Goal: Information Seeking & Learning: Learn about a topic

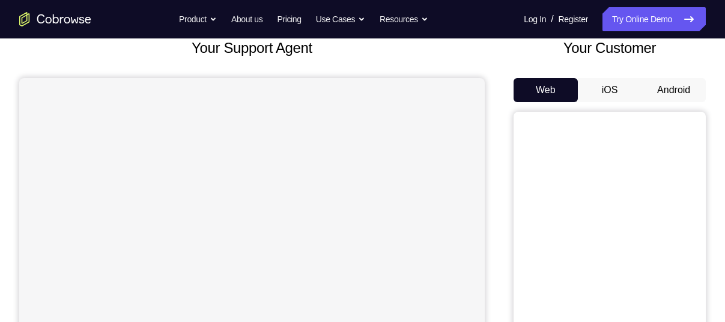
scroll to position [76, 0]
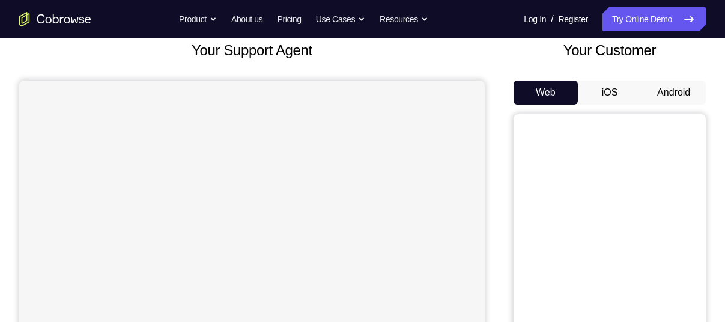
click at [686, 91] on button "Android" at bounding box center [674, 93] width 64 height 24
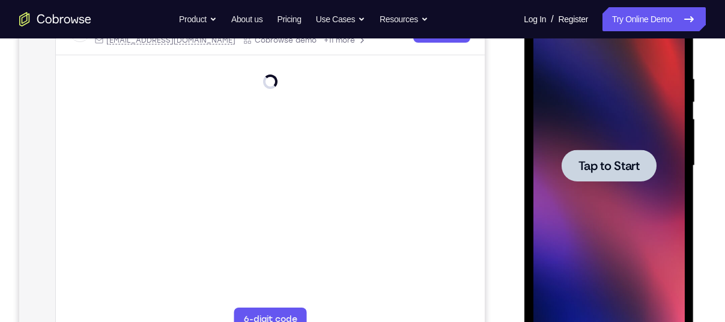
scroll to position [0, 0]
click at [589, 186] on div at bounding box center [608, 166] width 151 height 336
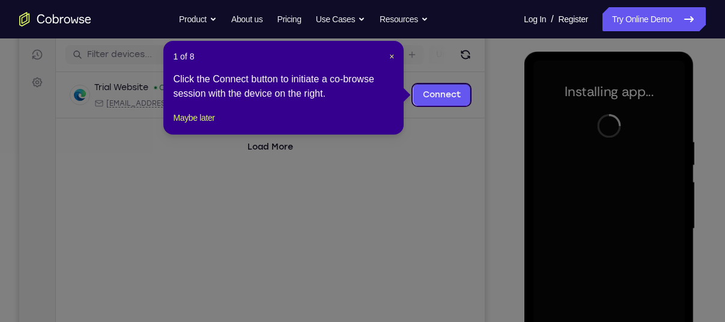
scroll to position [147, 0]
click at [389, 56] on span "×" at bounding box center [391, 57] width 5 height 10
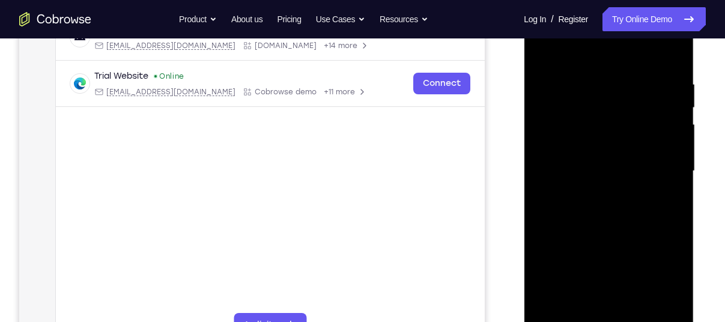
scroll to position [230, 0]
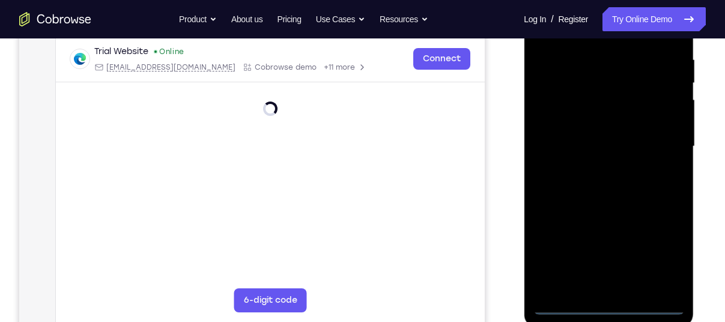
click at [609, 303] on div at bounding box center [608, 146] width 151 height 336
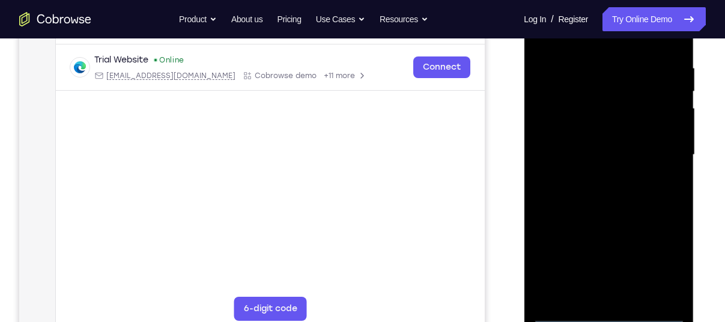
scroll to position [246, 0]
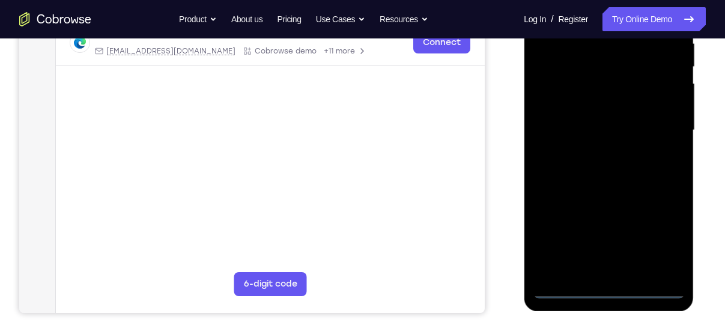
click at [665, 227] on div at bounding box center [608, 130] width 151 height 336
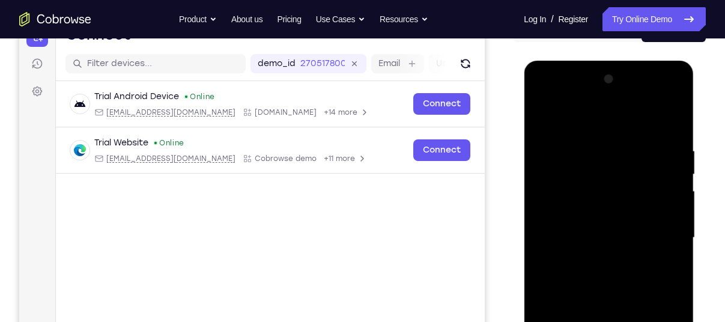
scroll to position [138, 0]
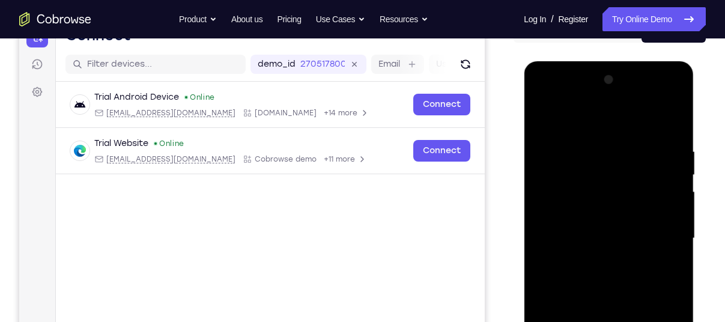
click at [605, 126] on div at bounding box center [608, 238] width 151 height 336
click at [658, 231] on div at bounding box center [608, 238] width 151 height 336
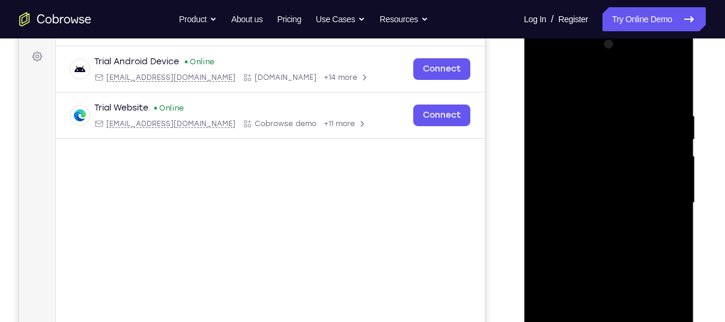
scroll to position [174, 0]
click at [589, 221] on div at bounding box center [608, 202] width 151 height 336
click at [613, 190] on div at bounding box center [608, 202] width 151 height 336
click at [594, 181] on div at bounding box center [608, 202] width 151 height 336
click at [600, 203] on div at bounding box center [608, 202] width 151 height 336
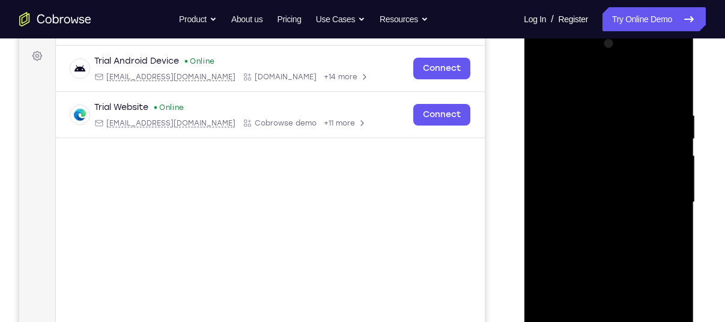
click at [615, 245] on div at bounding box center [608, 202] width 151 height 336
click at [601, 243] on div at bounding box center [608, 202] width 151 height 336
click at [675, 93] on div at bounding box center [608, 202] width 151 height 336
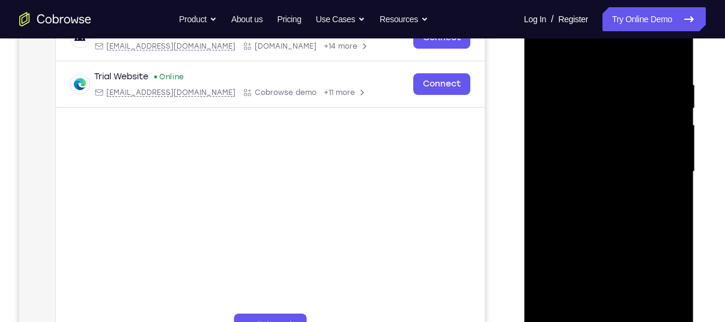
scroll to position [204, 0]
click at [594, 78] on div at bounding box center [608, 172] width 151 height 336
click at [567, 51] on div at bounding box center [608, 172] width 151 height 336
click at [642, 95] on div at bounding box center [608, 172] width 151 height 336
click at [611, 240] on div at bounding box center [608, 172] width 151 height 336
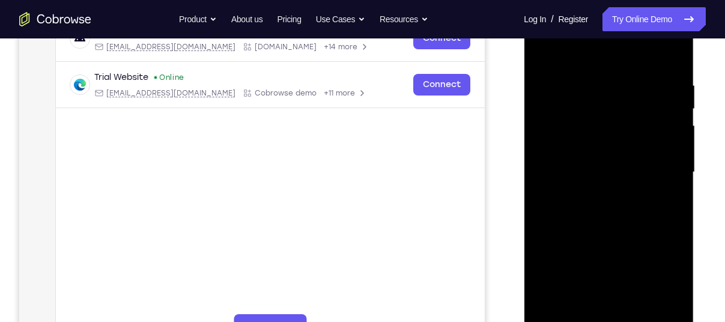
click at [570, 313] on div at bounding box center [608, 172] width 151 height 336
click at [543, 52] on div at bounding box center [608, 172] width 151 height 336
click at [636, 166] on div at bounding box center [608, 172] width 151 height 336
click at [562, 254] on div at bounding box center [608, 172] width 151 height 336
click at [586, 256] on div at bounding box center [608, 172] width 151 height 336
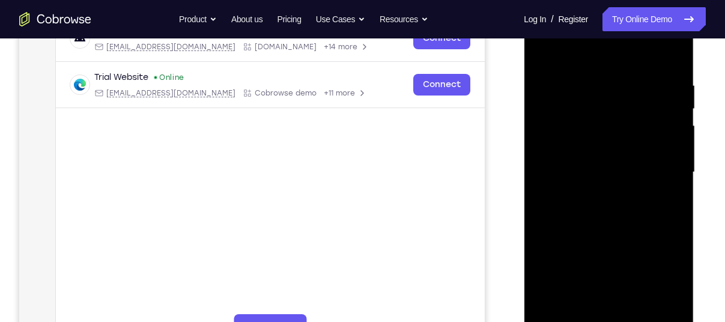
click at [671, 287] on div at bounding box center [608, 172] width 151 height 336
click at [666, 199] on div at bounding box center [608, 172] width 151 height 336
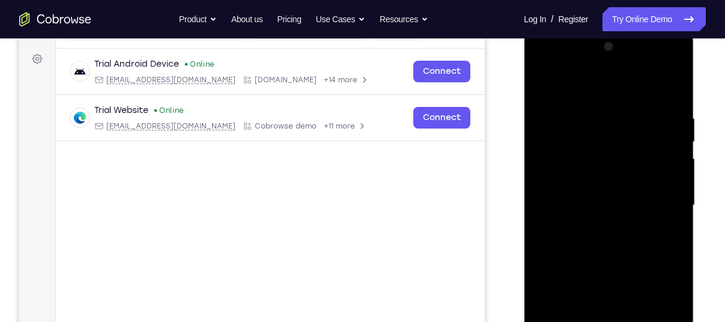
click at [541, 85] on div at bounding box center [608, 205] width 151 height 336
click at [590, 227] on div at bounding box center [608, 205] width 151 height 336
click at [540, 84] on div at bounding box center [608, 205] width 151 height 336
click at [588, 241] on div at bounding box center [608, 205] width 151 height 336
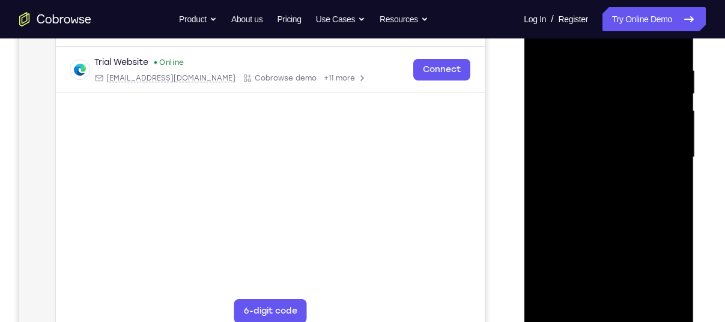
scroll to position [220, 0]
click at [560, 269] on div at bounding box center [608, 156] width 151 height 336
click at [584, 273] on div at bounding box center [608, 156] width 151 height 336
click at [577, 289] on div at bounding box center [608, 156] width 151 height 336
click at [658, 273] on div at bounding box center [608, 156] width 151 height 336
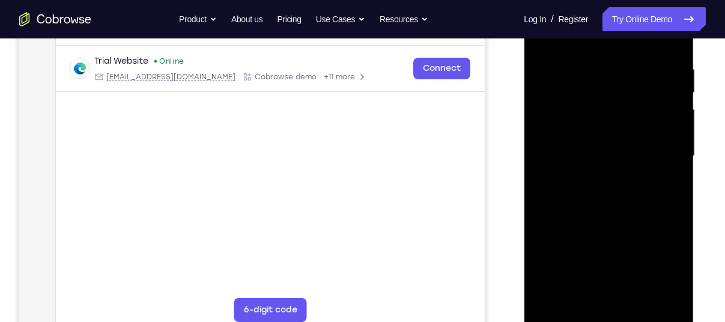
click at [658, 273] on div at bounding box center [608, 156] width 151 height 336
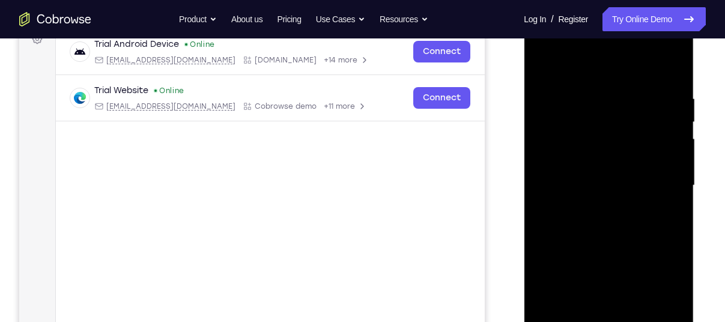
scroll to position [189, 0]
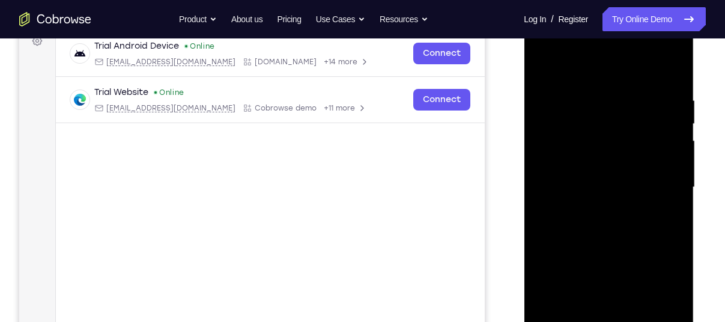
click at [539, 64] on div at bounding box center [608, 187] width 151 height 336
click at [546, 68] on div at bounding box center [608, 187] width 151 height 336
click at [673, 62] on div at bounding box center [608, 187] width 151 height 336
click at [660, 87] on div at bounding box center [608, 187] width 151 height 336
click at [562, 88] on div at bounding box center [608, 187] width 151 height 336
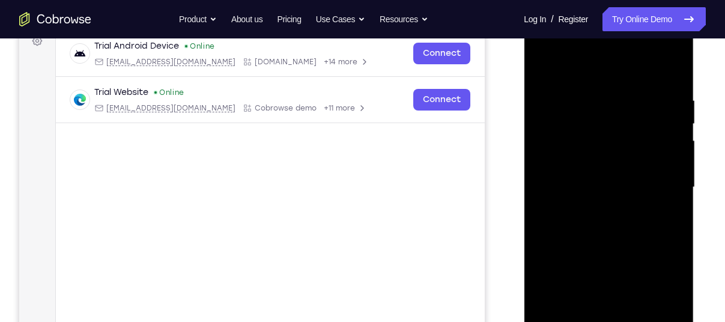
click at [651, 152] on div at bounding box center [608, 187] width 151 height 336
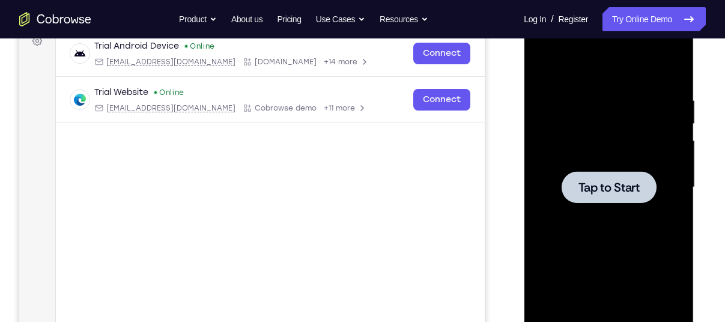
click at [611, 176] on div at bounding box center [608, 187] width 95 height 32
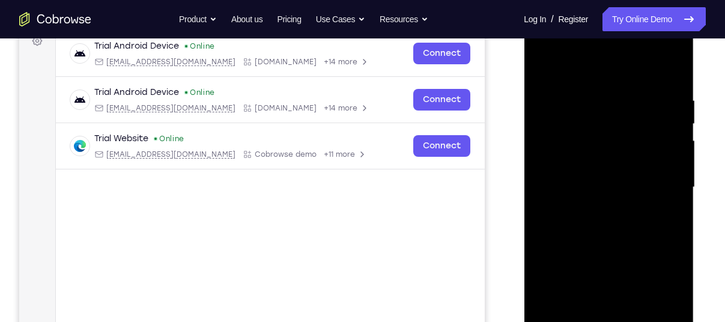
scroll to position [280, 0]
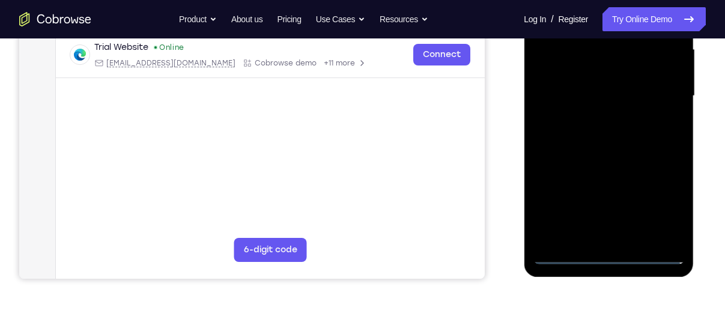
click at [613, 252] on div at bounding box center [608, 96] width 151 height 336
click at [659, 195] on div at bounding box center [608, 96] width 151 height 336
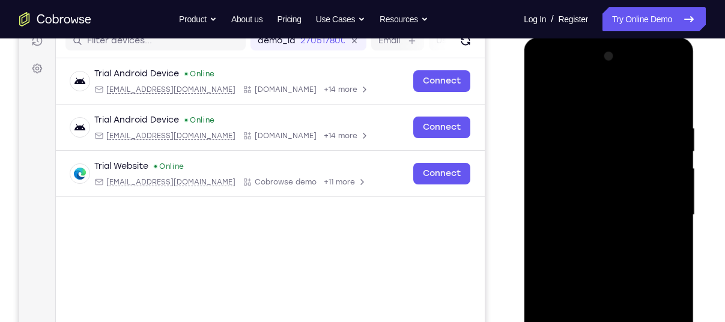
scroll to position [160, 0]
click at [595, 91] on div at bounding box center [608, 215] width 151 height 336
click at [654, 207] on div at bounding box center [608, 215] width 151 height 336
click at [593, 236] on div at bounding box center [608, 215] width 151 height 336
click at [631, 199] on div at bounding box center [608, 215] width 151 height 336
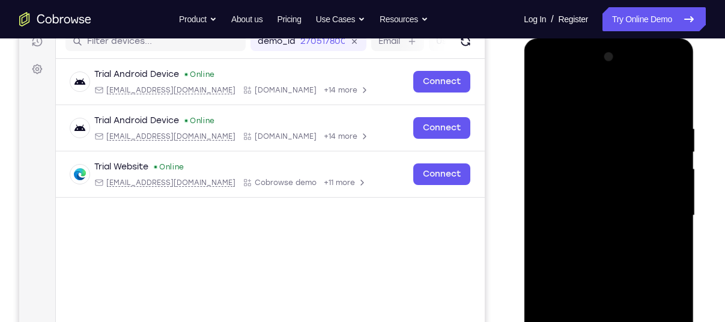
drag, startPoint x: 621, startPoint y: 199, endPoint x: 635, endPoint y: 192, distance: 15.3
click at [635, 192] on div at bounding box center [608, 215] width 151 height 336
click at [633, 212] on div at bounding box center [608, 215] width 151 height 336
click at [640, 265] on div at bounding box center [608, 215] width 151 height 336
click at [654, 96] on div at bounding box center [608, 215] width 151 height 336
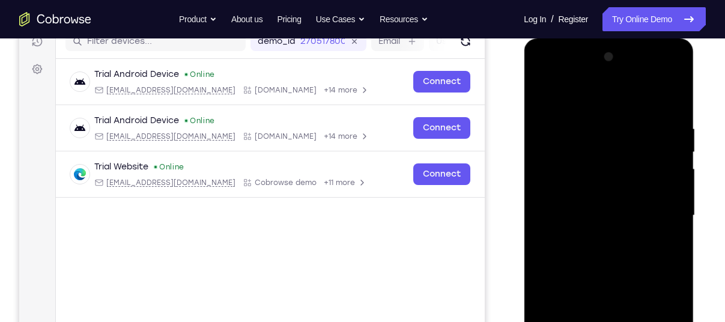
click at [589, 131] on div at bounding box center [608, 215] width 151 height 336
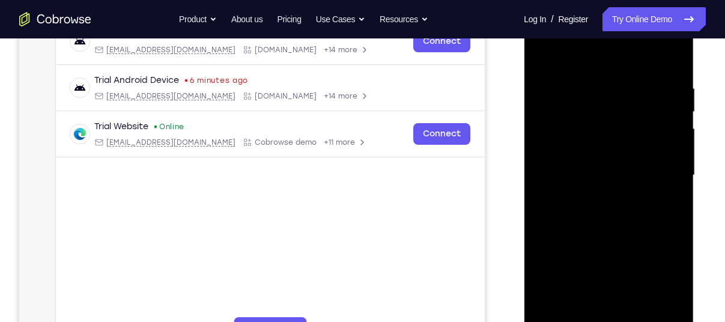
scroll to position [202, 0]
click at [671, 308] on div at bounding box center [608, 174] width 151 height 336
click at [642, 273] on div at bounding box center [608, 174] width 151 height 336
click at [612, 216] on div at bounding box center [608, 174] width 151 height 336
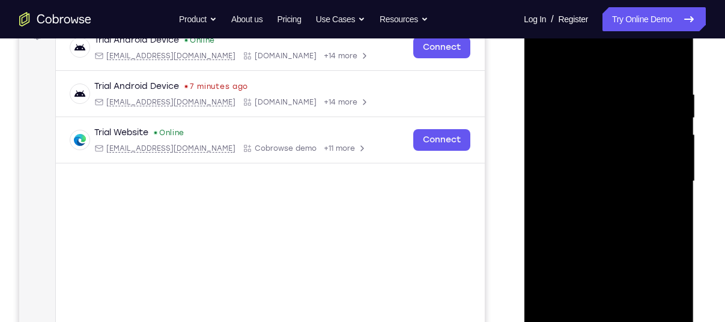
scroll to position [195, 0]
drag, startPoint x: 674, startPoint y: 186, endPoint x: 638, endPoint y: 196, distance: 37.5
drag, startPoint x: 638, startPoint y: 196, endPoint x: 663, endPoint y: 202, distance: 25.2
click at [663, 202] on div at bounding box center [608, 181] width 151 height 336
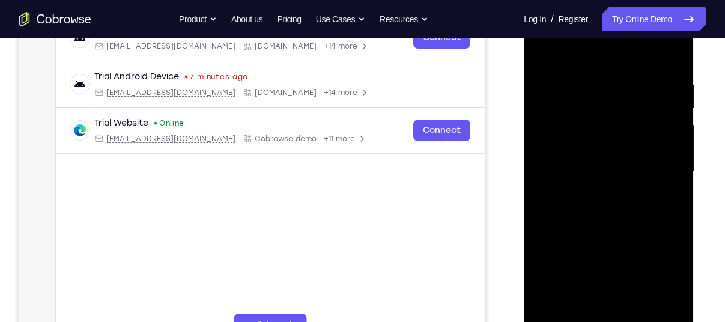
scroll to position [204, 0]
